Goal: Check status: Check status

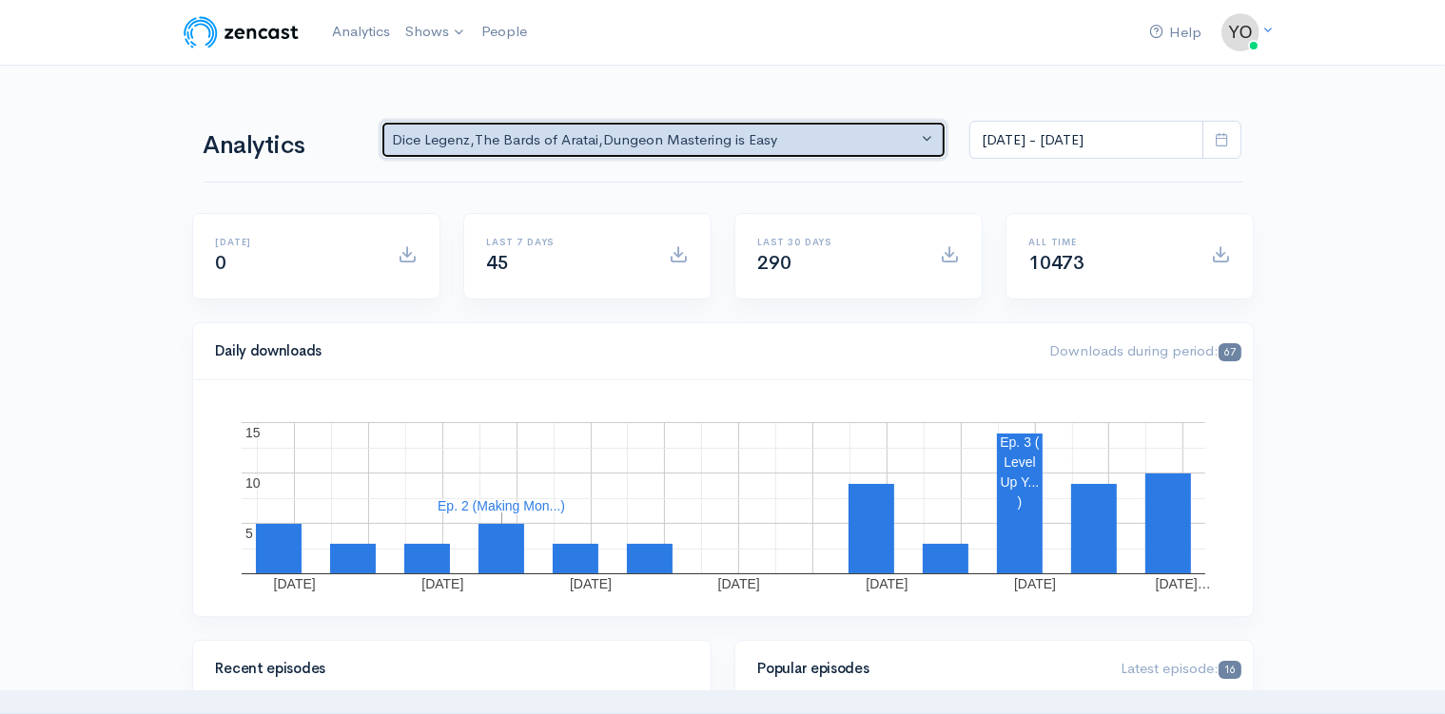
click at [929, 141] on button "Dice Legenz , The Bards of Aratai , Dungeon Mastering is Easy" at bounding box center [664, 140] width 567 height 39
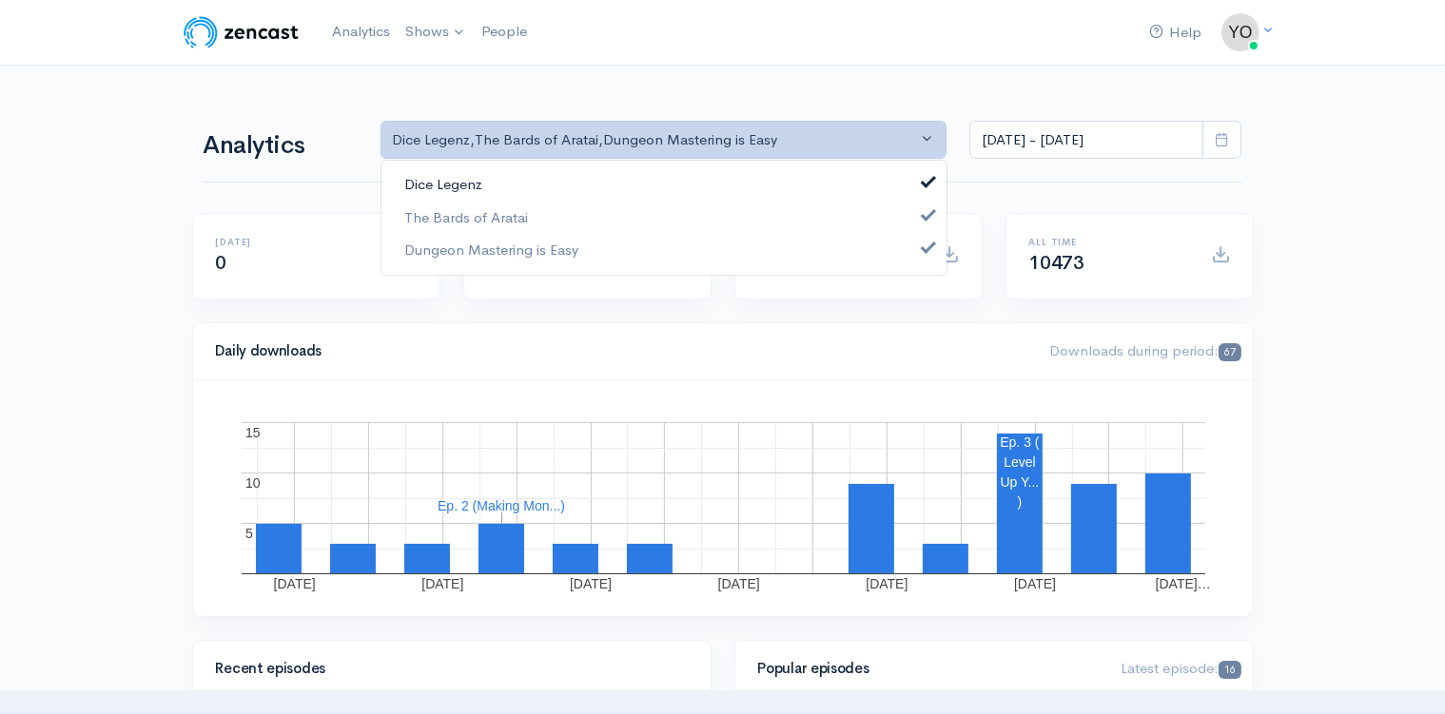
click at [926, 192] on link "Dice Legenz" at bounding box center [663, 184] width 565 height 33
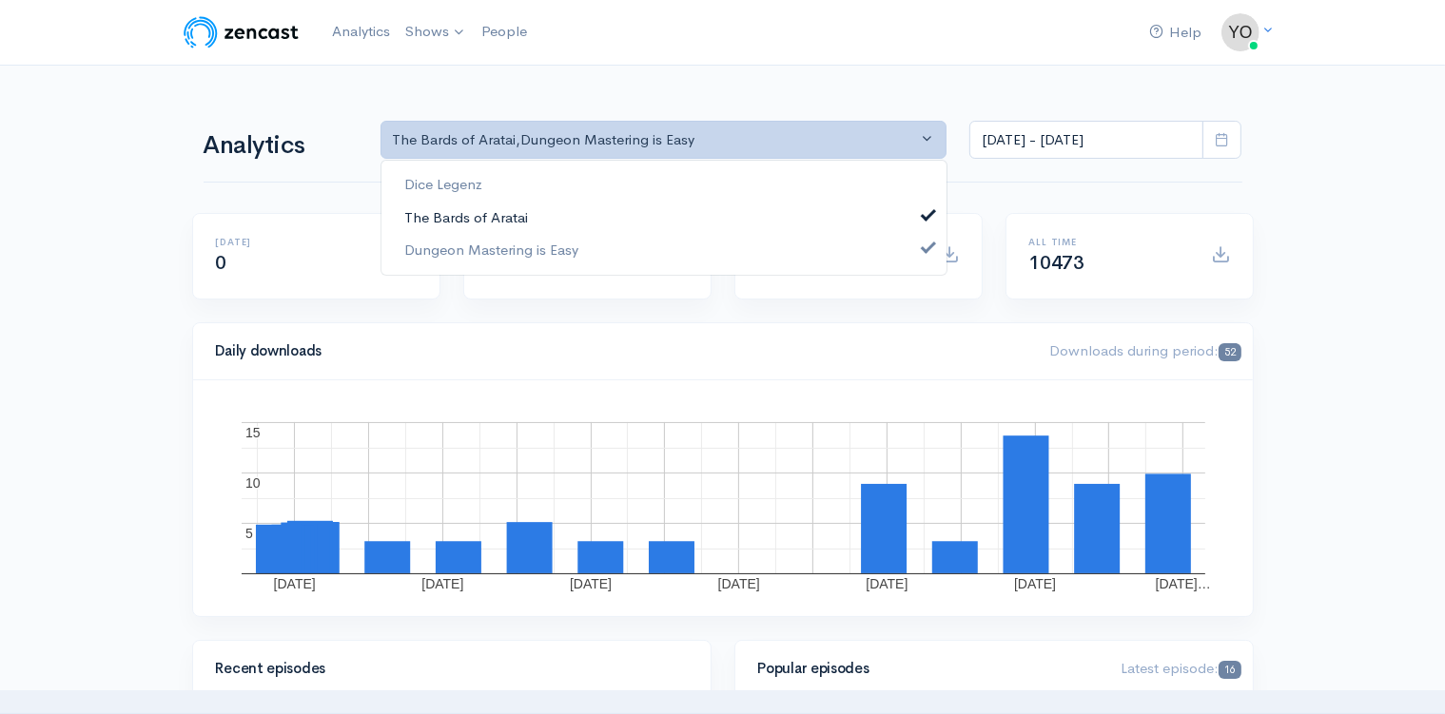
click at [926, 208] on span at bounding box center [929, 212] width 8 height 14
select select "15926"
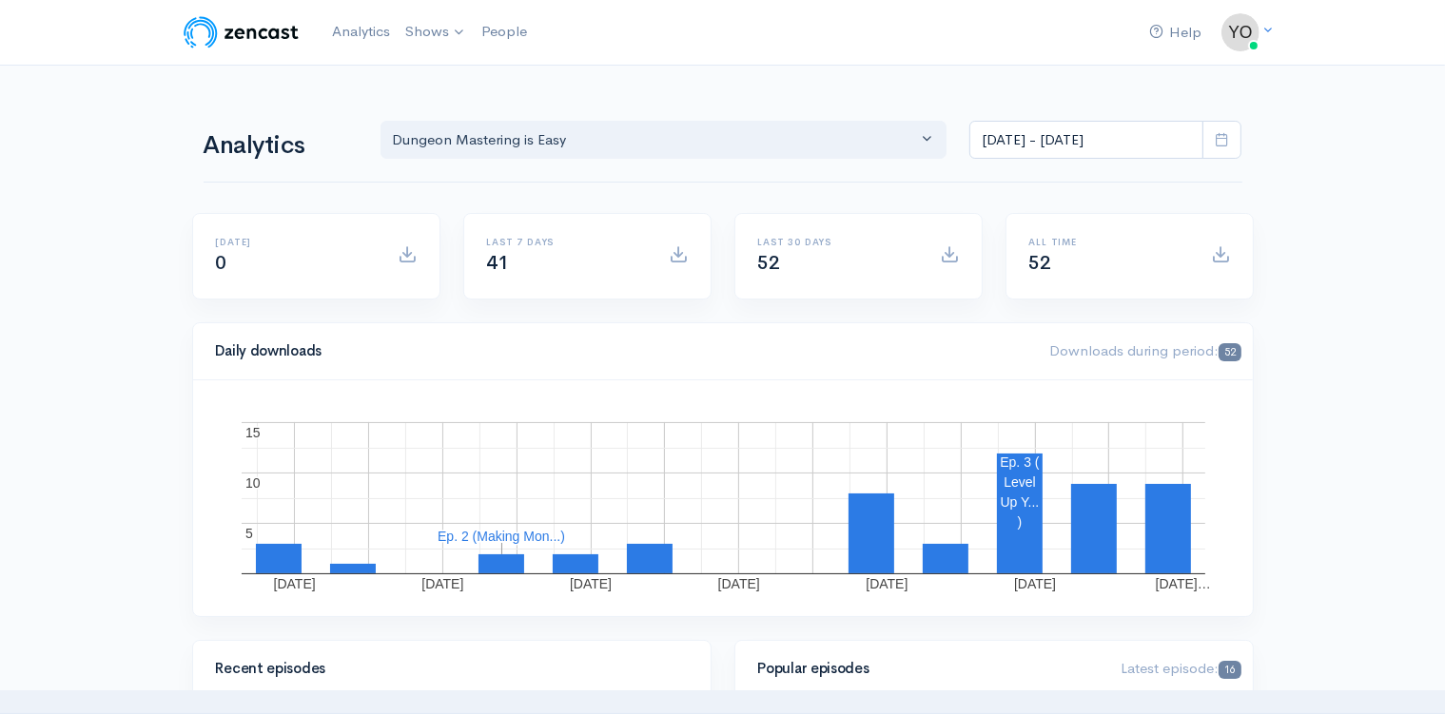
click at [1230, 141] on span at bounding box center [1221, 140] width 39 height 39
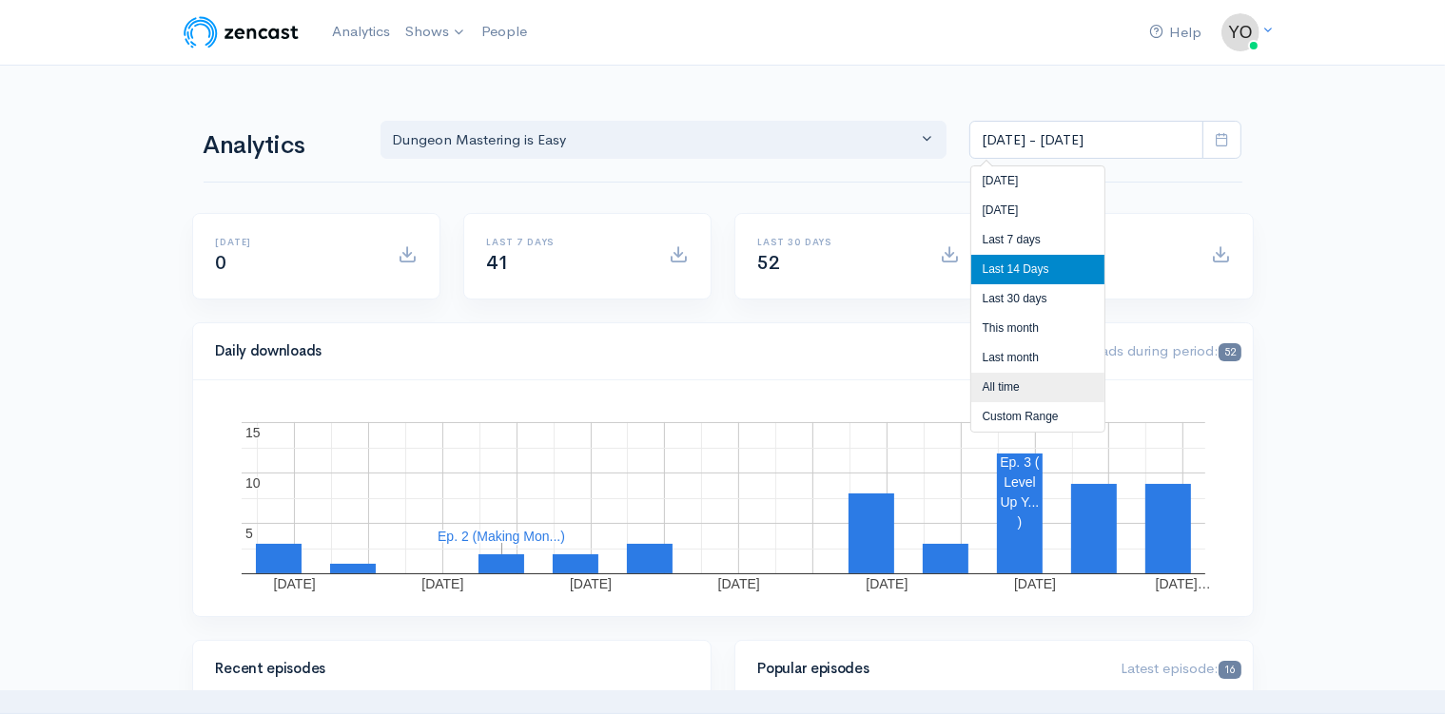
click at [1023, 391] on li "All time" at bounding box center [1037, 387] width 133 height 29
type input "[DATE] - [DATE]"
